Goal: Task Accomplishment & Management: Manage account settings

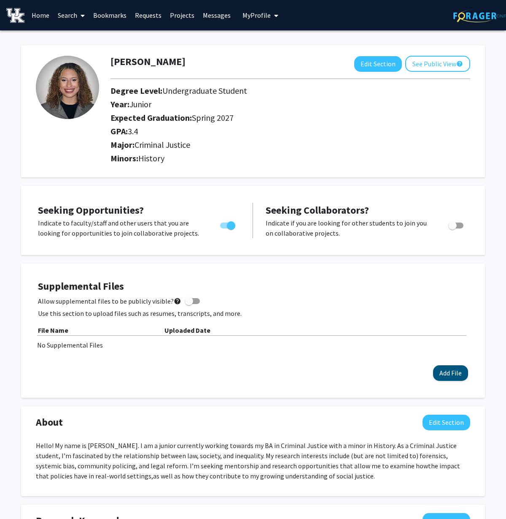
click at [448, 367] on button "Add File" at bounding box center [450, 373] width 35 height 16
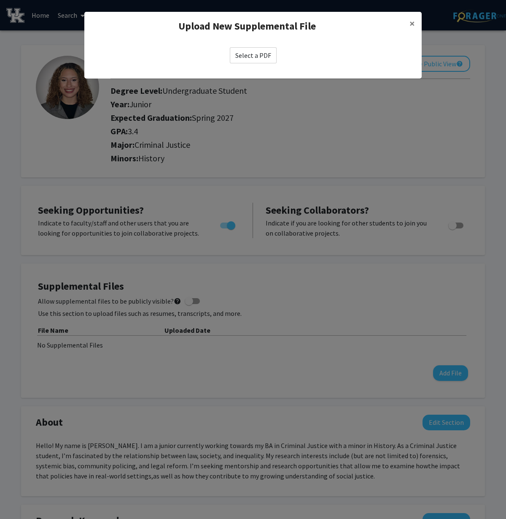
click at [256, 51] on label "Select a PDF" at bounding box center [253, 55] width 47 height 16
click at [0, 0] on input "Select a PDF" at bounding box center [0, 0] width 0 height 0
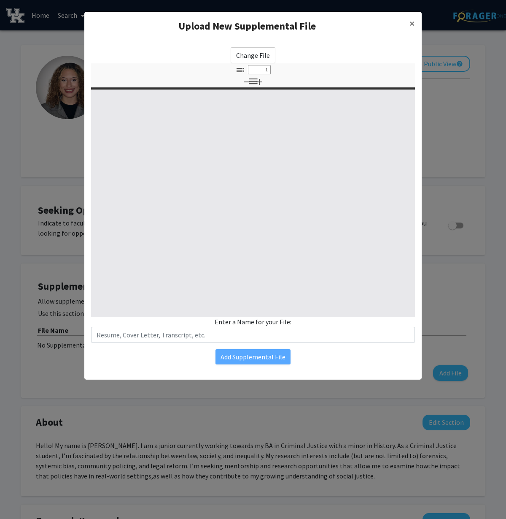
select select "custom"
type input "0"
select select "custom"
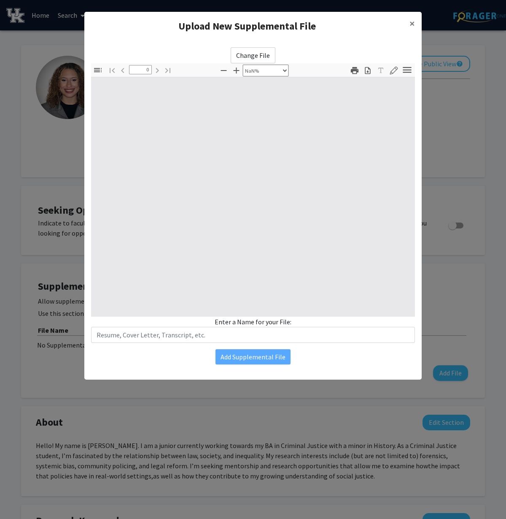
type input "1"
select select "auto"
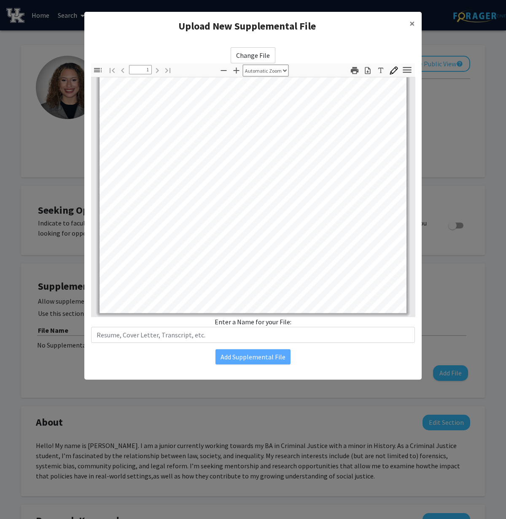
scroll to position [166, 0]
click at [270, 333] on input "text" at bounding box center [253, 335] width 324 height 16
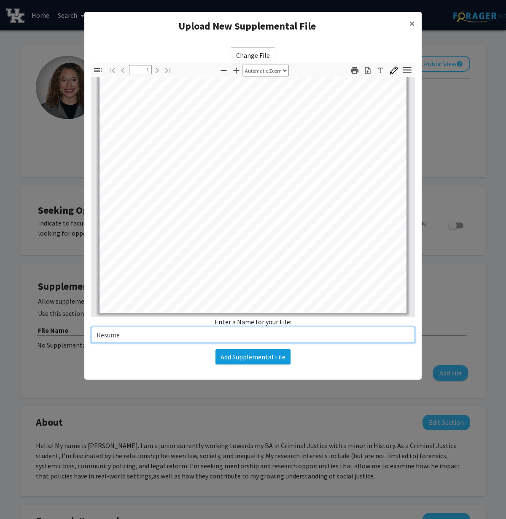
type input "Resume"
click at [252, 360] on button "Add Supplemental File" at bounding box center [253, 356] width 75 height 15
click at [244, 351] on button "Add Supplemental File" at bounding box center [253, 356] width 75 height 15
click at [254, 351] on button "Add Supplemental File" at bounding box center [253, 356] width 75 height 15
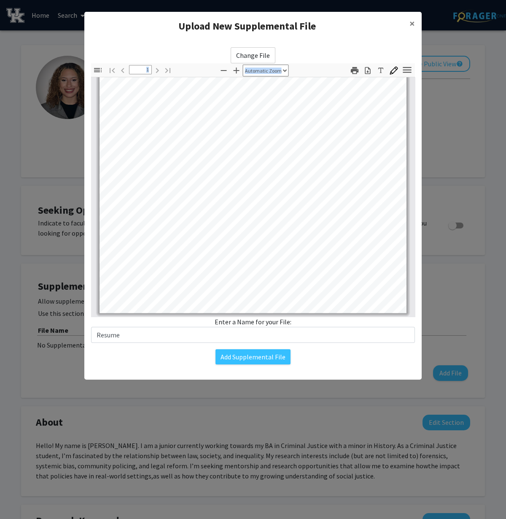
click at [372, 84] on div "Change File Thumbnails Document Outline Attachments Layers Current Outline Item…" at bounding box center [253, 194] width 324 height 295
click at [361, 51] on div "Change File Thumbnails Document Outline Attachments Layers Current Outline Item…" at bounding box center [253, 194] width 324 height 295
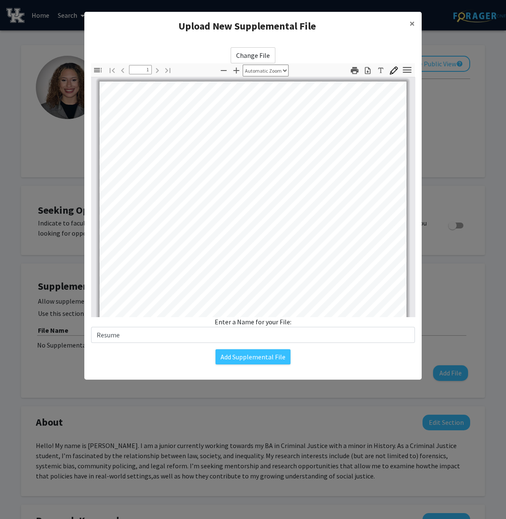
scroll to position [0, 0]
click at [257, 346] on div "Change File Thumbnails Document Outline Attachments Layers Current Outline Item…" at bounding box center [253, 206] width 338 height 330
click at [255, 354] on button "Add Supplemental File" at bounding box center [253, 356] width 75 height 15
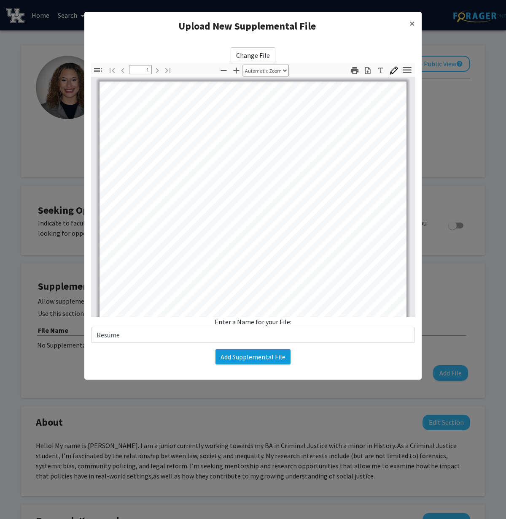
click at [255, 354] on button "Add Supplemental File" at bounding box center [253, 356] width 75 height 15
click at [255, 352] on button "Add Supplemental File" at bounding box center [253, 356] width 75 height 15
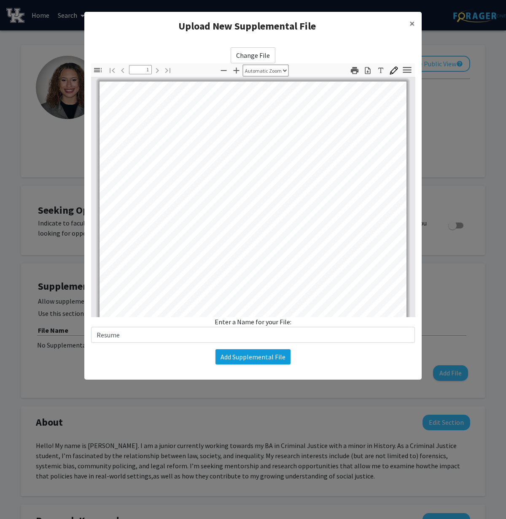
click at [255, 351] on button "Add Supplemental File" at bounding box center [253, 356] width 75 height 15
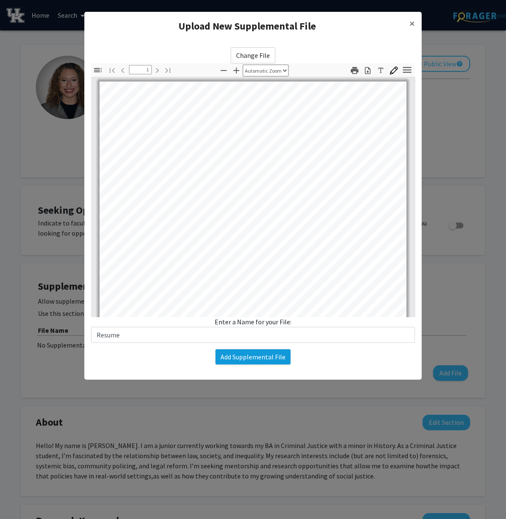
click at [255, 351] on button "Add Supplemental File" at bounding box center [253, 356] width 75 height 15
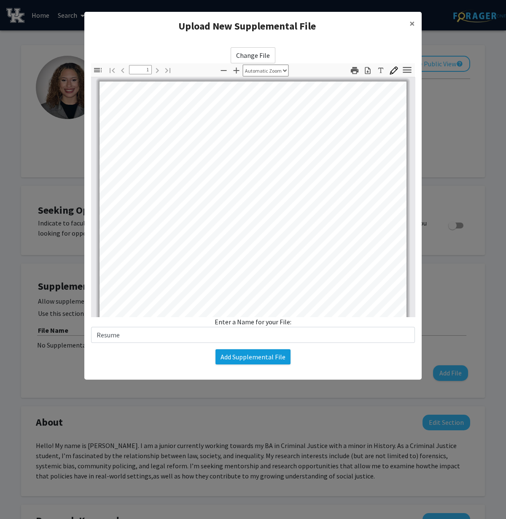
click at [255, 351] on button "Add Supplemental File" at bounding box center [253, 356] width 75 height 15
click at [409, 25] on button "×" at bounding box center [412, 24] width 19 height 24
click at [412, 21] on span "×" at bounding box center [412, 23] width 5 height 13
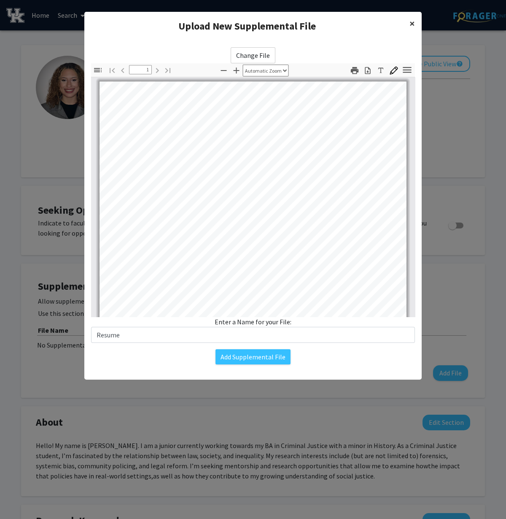
click at [409, 27] on button "×" at bounding box center [412, 24] width 19 height 24
